Goal: Find specific page/section: Find specific page/section

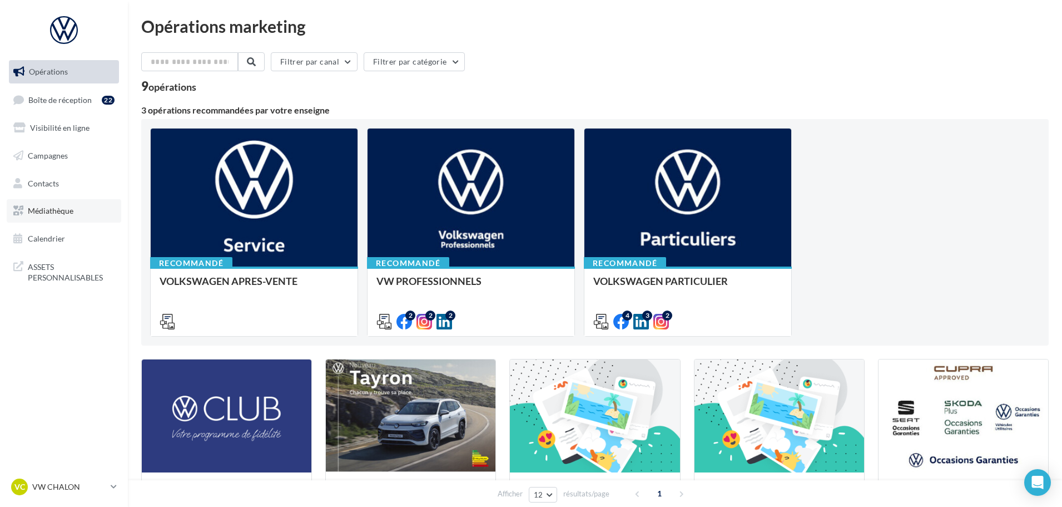
click at [49, 210] on span "Médiathèque" at bounding box center [51, 210] width 46 height 9
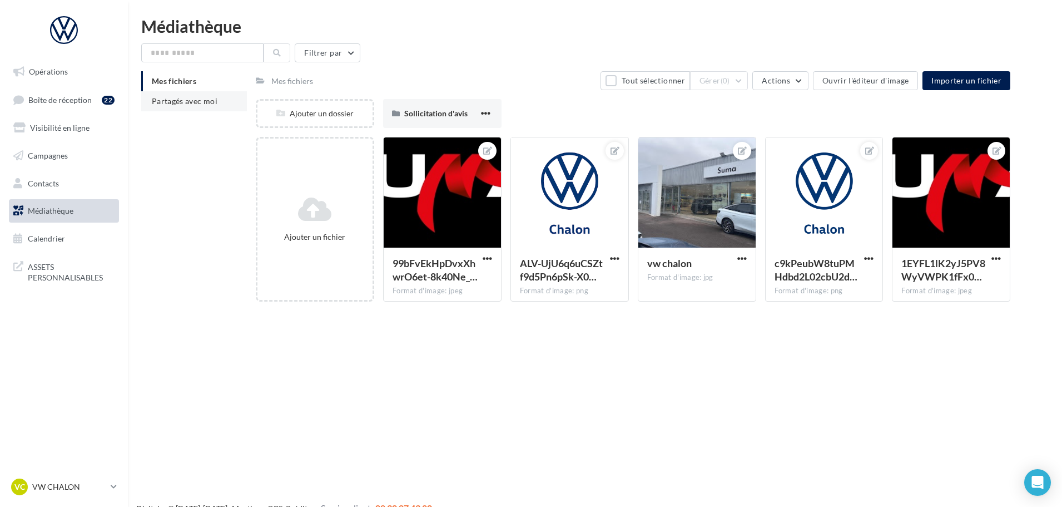
click at [171, 101] on span "Partagés avec moi" at bounding box center [185, 100] width 66 height 9
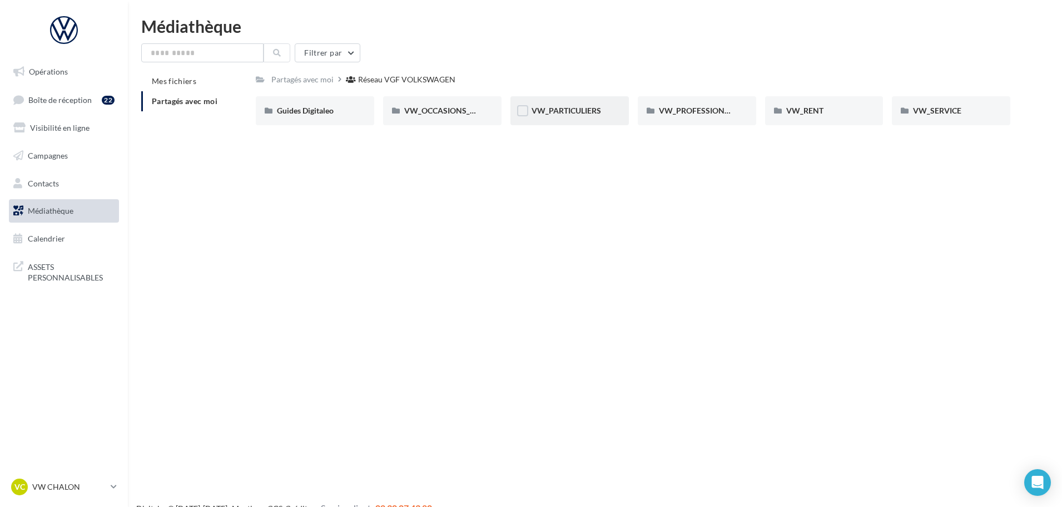
click at [596, 123] on div "VW_PARTICULIERS" at bounding box center [569, 110] width 118 height 29
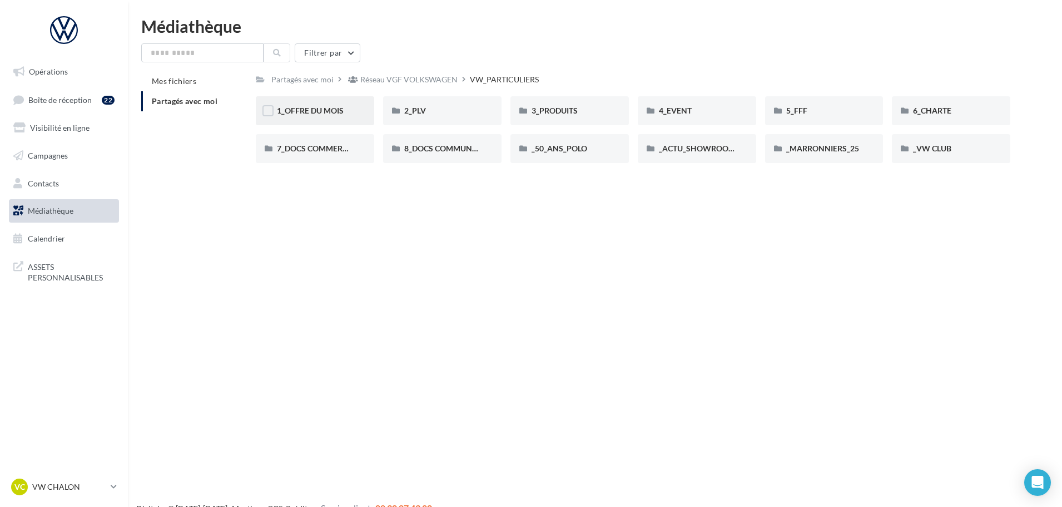
click at [300, 102] on div "1_OFFRE DU MOIS" at bounding box center [315, 110] width 118 height 29
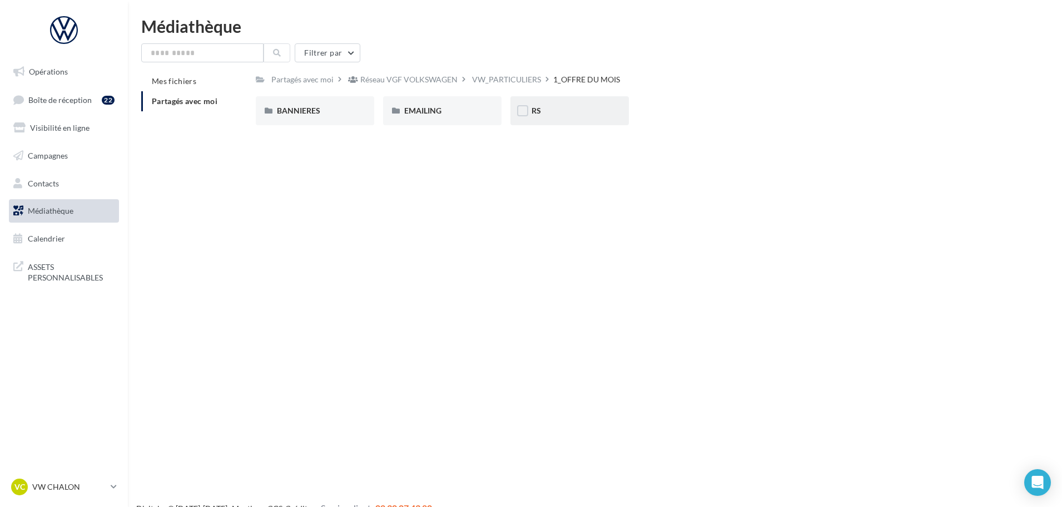
click at [577, 112] on div "RS" at bounding box center [570, 110] width 76 height 11
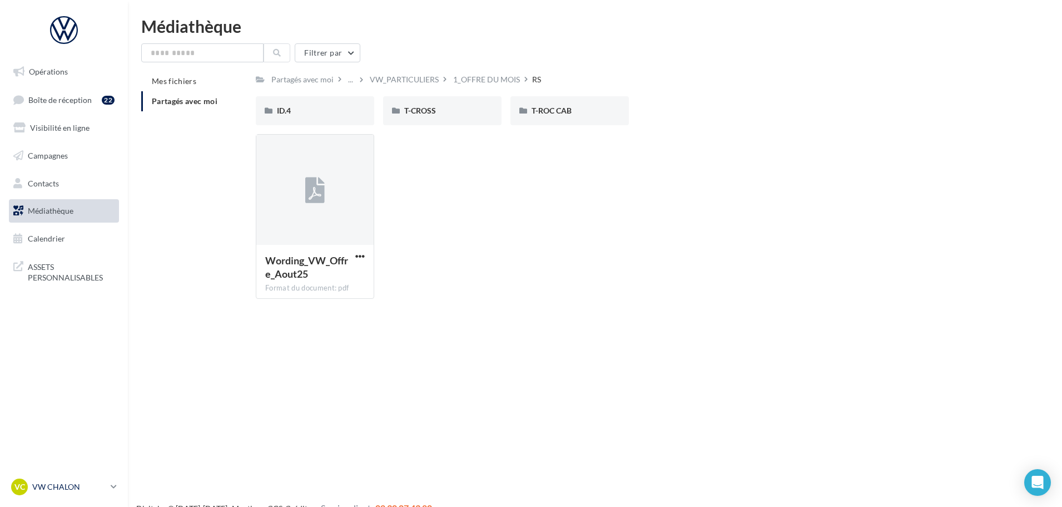
click at [72, 483] on p "VW CHALON" at bounding box center [69, 486] width 74 height 11
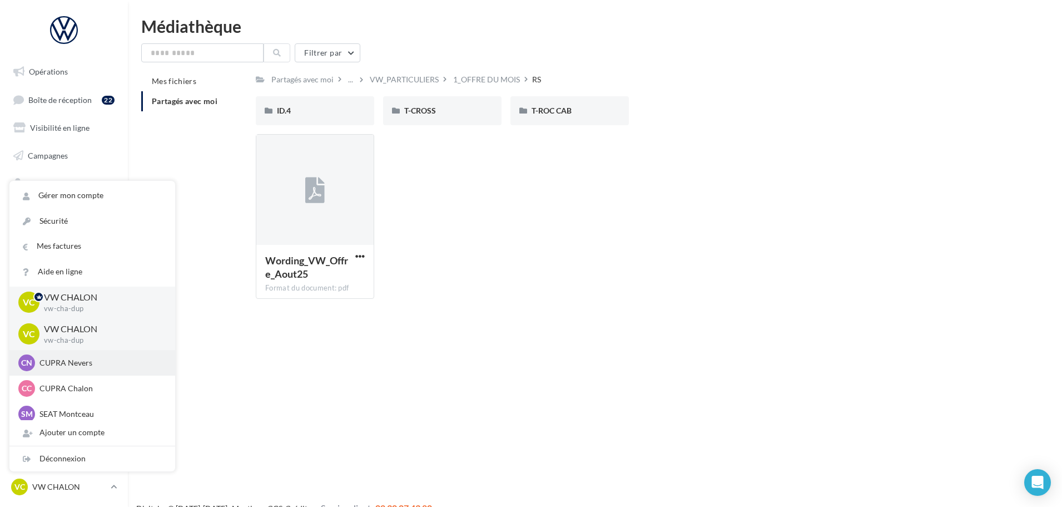
click at [72, 370] on div "CN CUPRA [PERSON_NAME] cupra_nevers" at bounding box center [92, 362] width 148 height 17
